Goal: Task Accomplishment & Management: Manage account settings

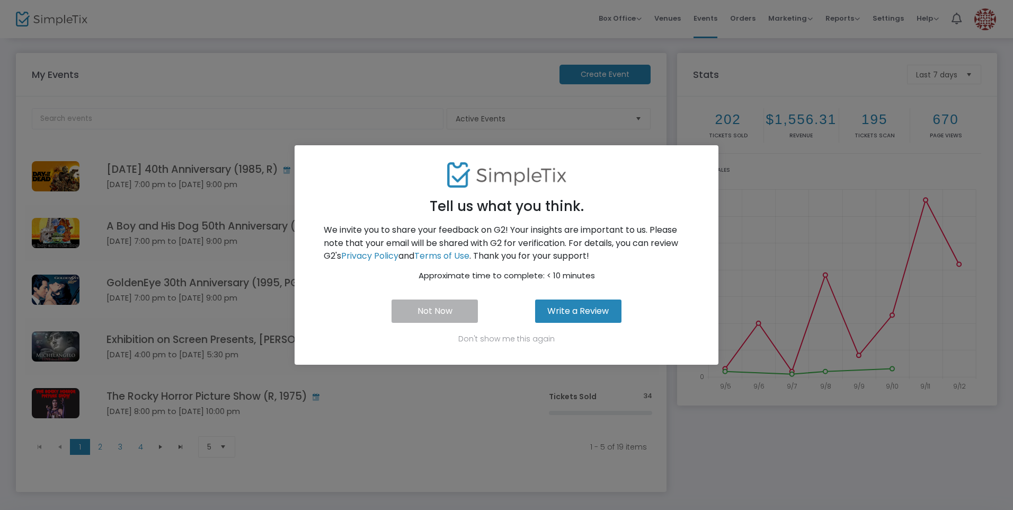
click at [438, 311] on button "Not Now" at bounding box center [435, 310] width 86 height 23
